Goal: Answer question/provide support: Share knowledge or assist other users

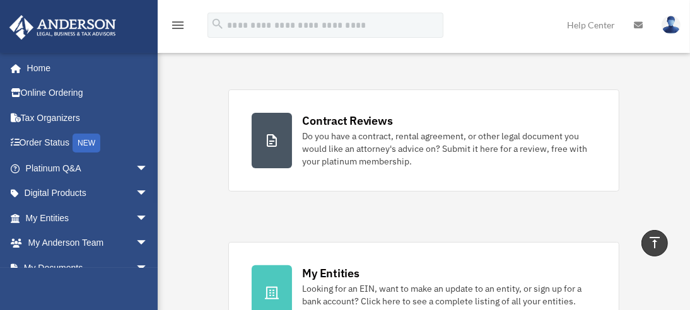
scroll to position [231, 0]
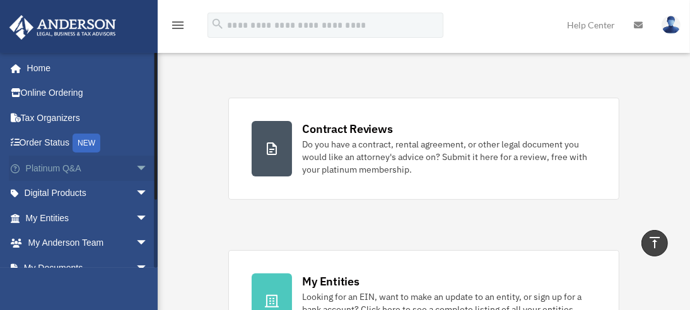
click at [48, 170] on link "Platinum Q&A arrow_drop_down" at bounding box center [88, 168] width 158 height 25
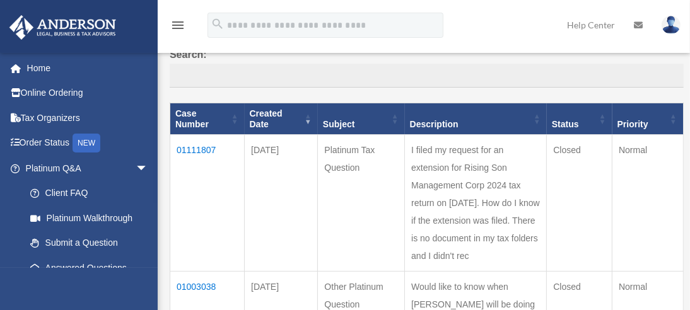
scroll to position [168, 0]
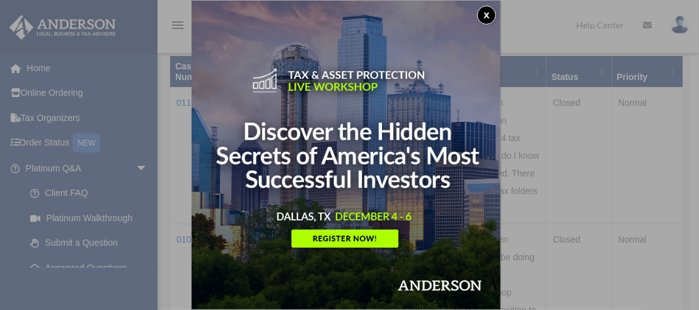
click at [488, 13] on button "x" at bounding box center [486, 15] width 19 height 19
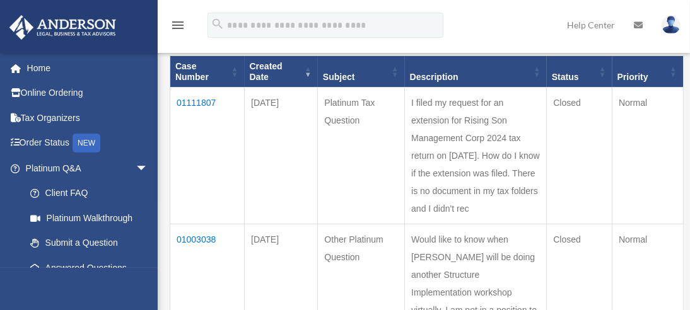
click at [190, 89] on td "01111807" at bounding box center [207, 156] width 74 height 137
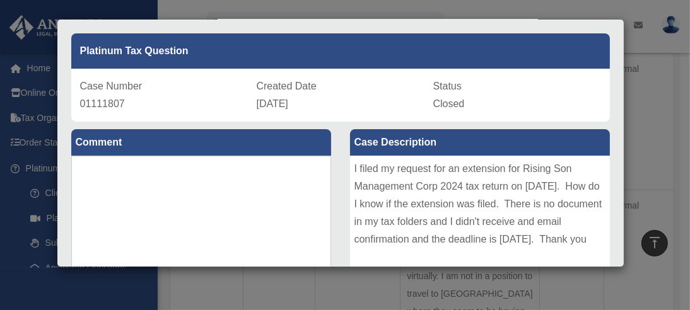
scroll to position [0, 0]
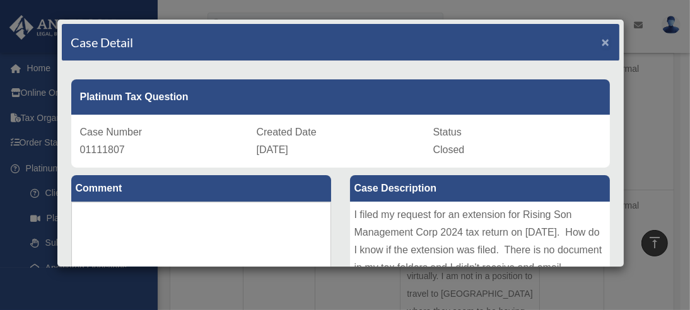
click at [601, 38] on span "×" at bounding box center [605, 42] width 8 height 14
